Goal: Task Accomplishment & Management: Complete application form

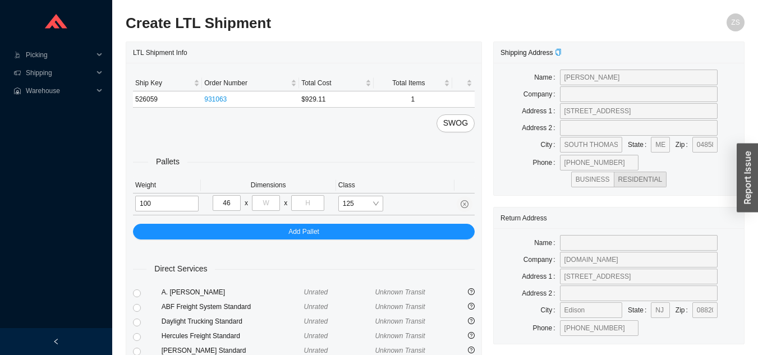
type input "46"
click at [267, 201] on input "tel" at bounding box center [266, 203] width 28 height 16
type input "28"
click at [318, 204] on input "tel" at bounding box center [307, 203] width 33 height 16
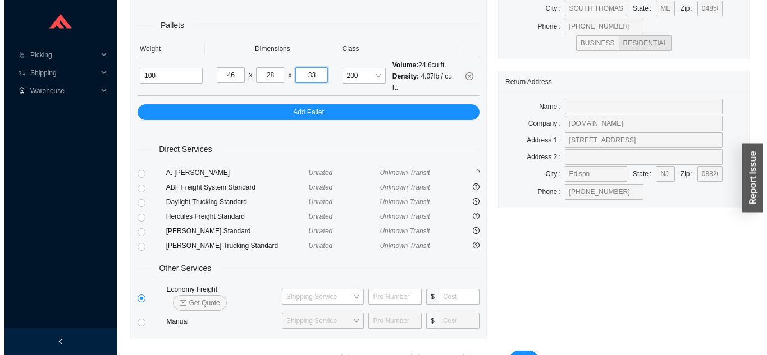
scroll to position [153, 0]
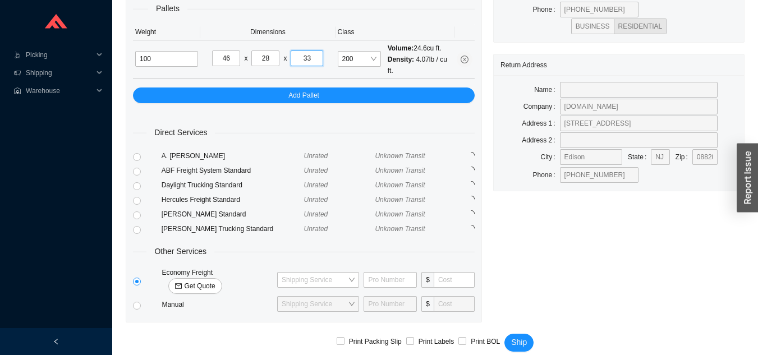
type input "33"
click at [215, 281] on span "Get Quote" at bounding box center [199, 286] width 31 height 11
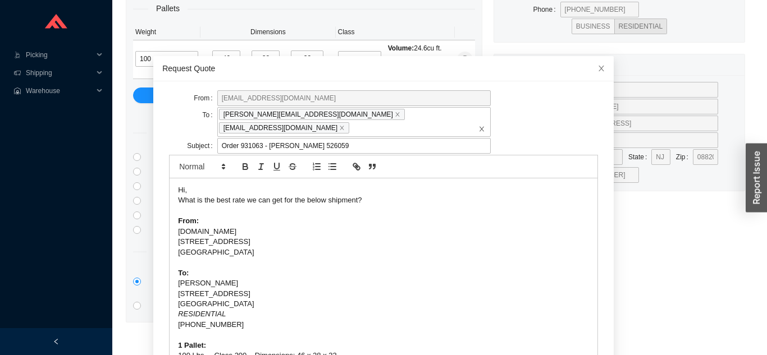
scroll to position [30, 0]
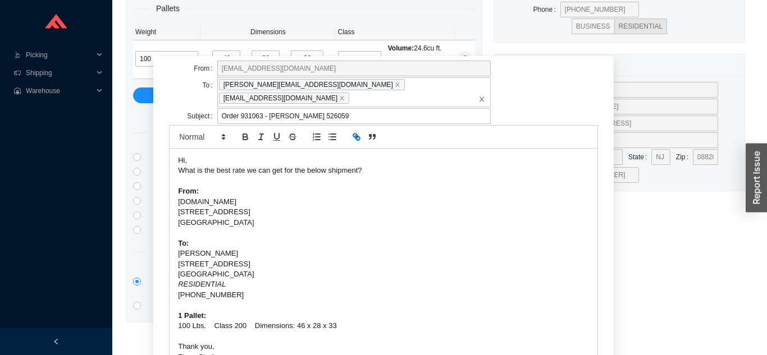
click at [358, 136] on icon "button" at bounding box center [358, 138] width 4 height 4
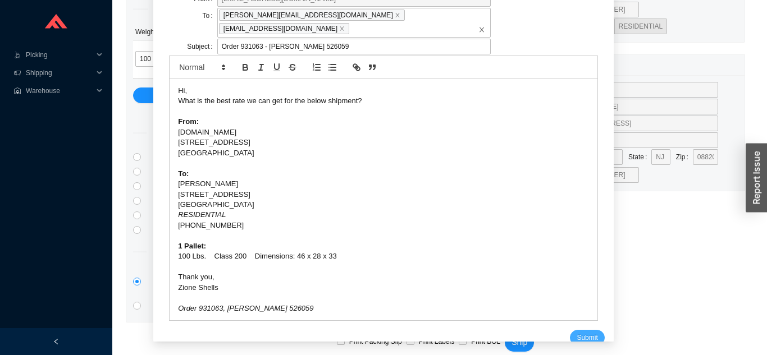
click at [581, 332] on span "Submit" at bounding box center [586, 337] width 21 height 11
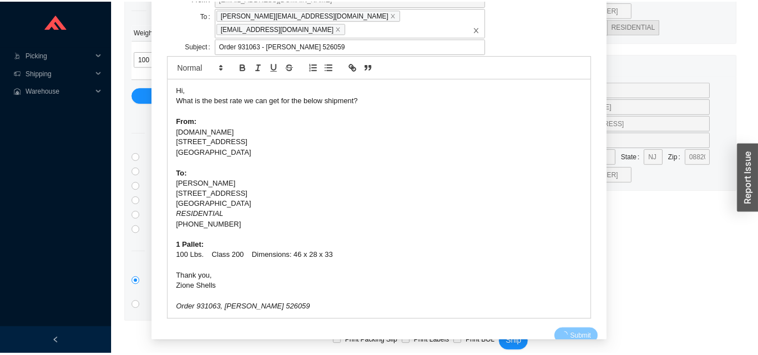
scroll to position [13, 0]
